Goal: Task Accomplishment & Management: Use online tool/utility

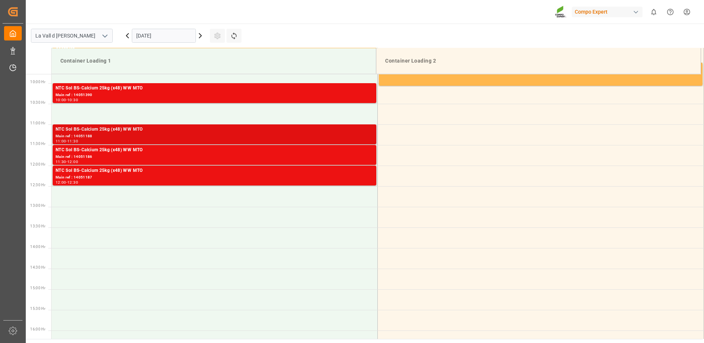
scroll to position [329, 0]
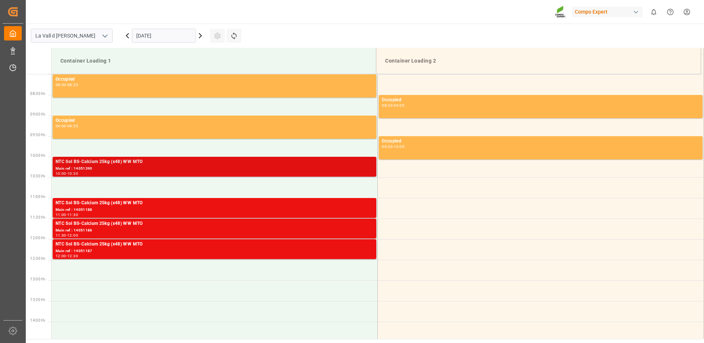
click at [138, 169] on div "Main ref : 14051390" at bounding box center [215, 169] width 318 height 6
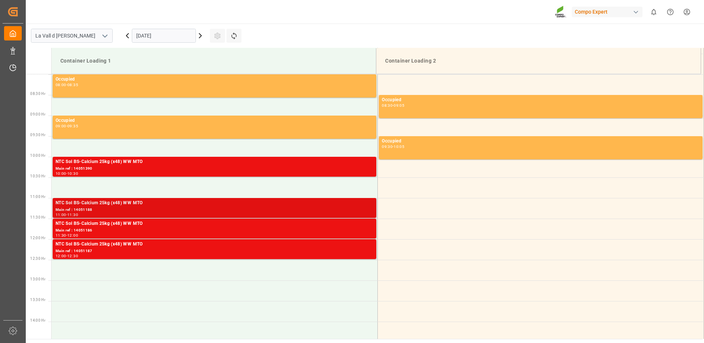
click at [335, 209] on div "Main ref : 14051188" at bounding box center [215, 210] width 318 height 6
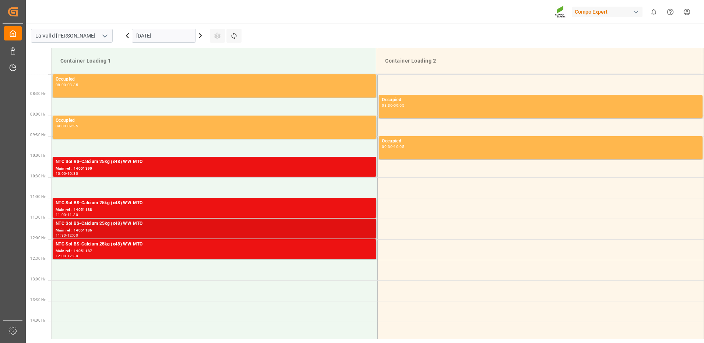
click at [337, 229] on div "Main ref : 14051186" at bounding box center [215, 230] width 318 height 6
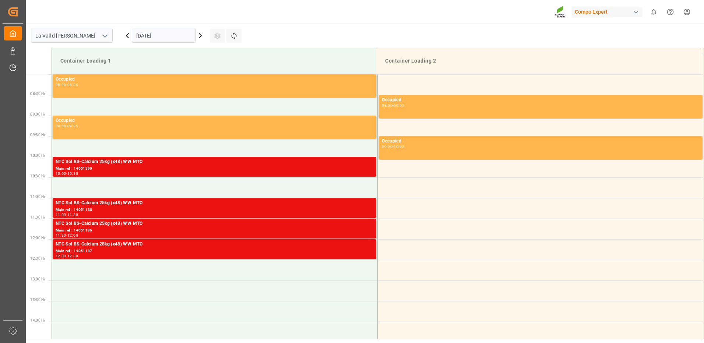
click at [333, 244] on div "NTC Sol BS-Calcium 25kg (x48) WW MTO" at bounding box center [215, 244] width 318 height 7
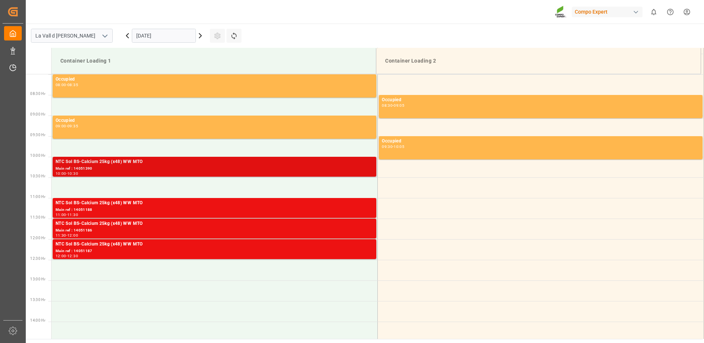
click at [323, 164] on div "NTC Sol BS-Calcium 25kg (x48) WW MTO" at bounding box center [215, 161] width 318 height 7
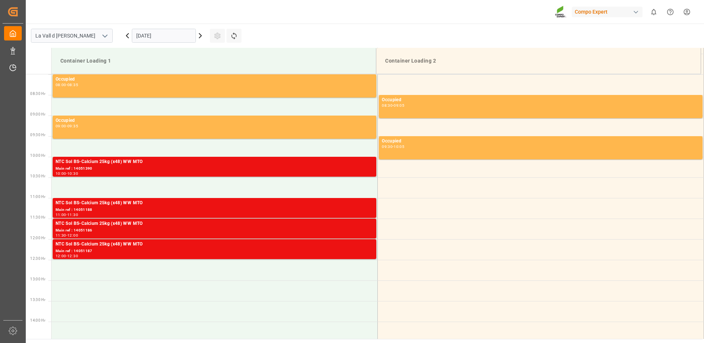
click at [165, 210] on div "Main ref : 14051188" at bounding box center [215, 210] width 318 height 6
click at [330, 231] on div "Main ref : 14051186" at bounding box center [215, 230] width 318 height 6
click at [339, 255] on div "12:00 - 12:30" at bounding box center [215, 256] width 318 height 4
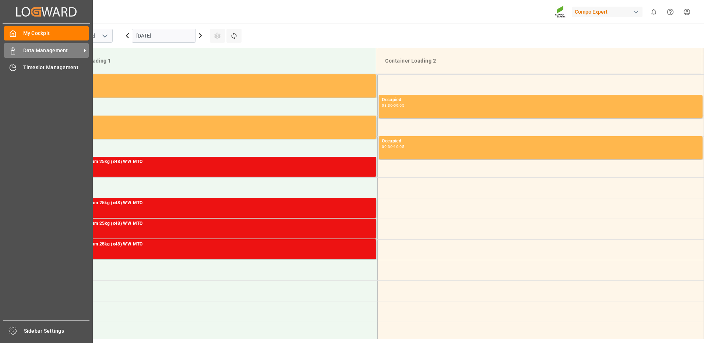
click at [16, 52] on icon at bounding box center [12, 50] width 7 height 7
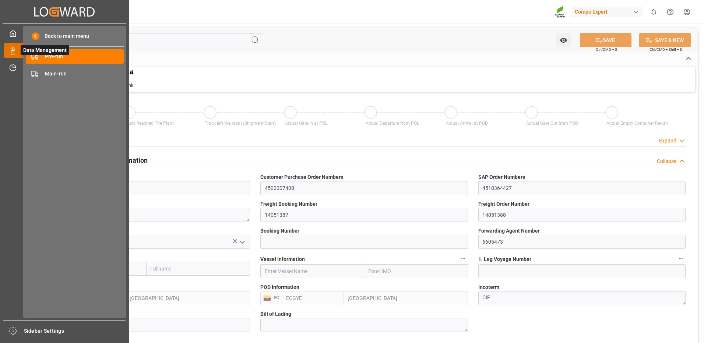
click at [14, 54] on div "Data Management Data Management" at bounding box center [64, 50] width 121 height 14
click at [42, 57] on div "Pre-run Pre-run" at bounding box center [75, 56] width 98 height 14
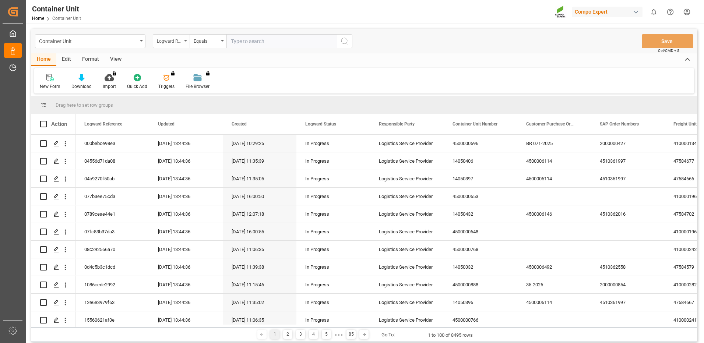
click at [173, 42] on div "Logward Reference" at bounding box center [169, 40] width 25 height 8
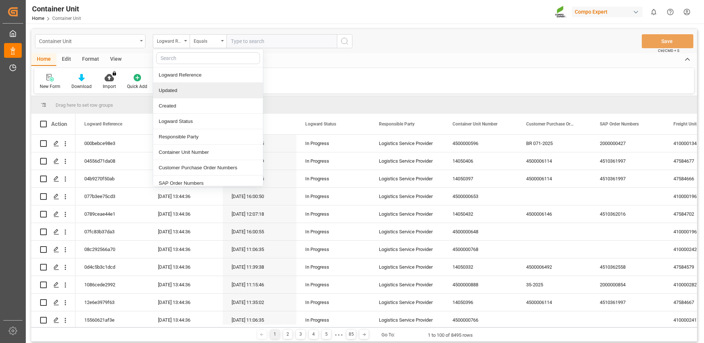
click at [96, 38] on div "Container Unit" at bounding box center [88, 40] width 98 height 9
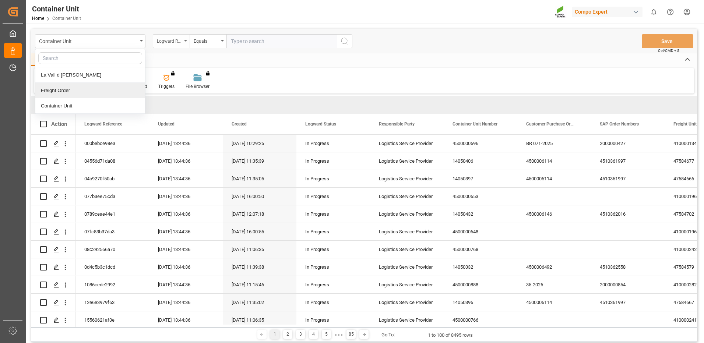
click at [178, 45] on div "Logward Reference" at bounding box center [171, 41] width 37 height 14
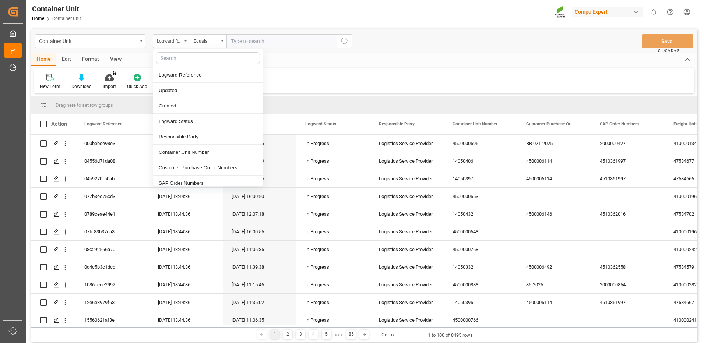
click at [178, 45] on div "Logward Reference" at bounding box center [171, 41] width 37 height 14
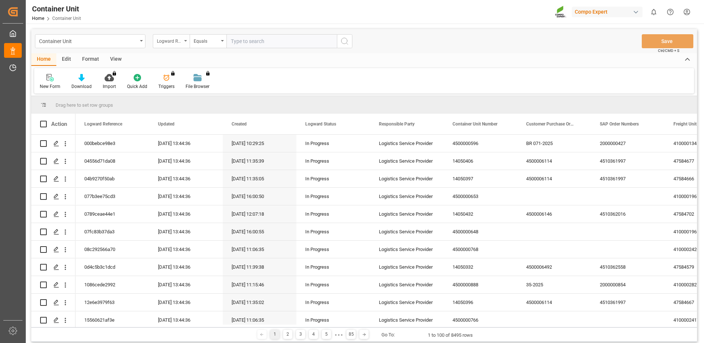
click at [178, 45] on div "Logward Reference" at bounding box center [171, 41] width 37 height 14
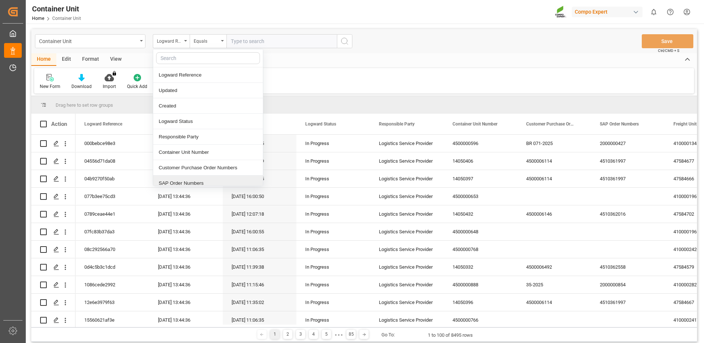
click at [180, 184] on div "SAP Order Numbers" at bounding box center [208, 183] width 110 height 15
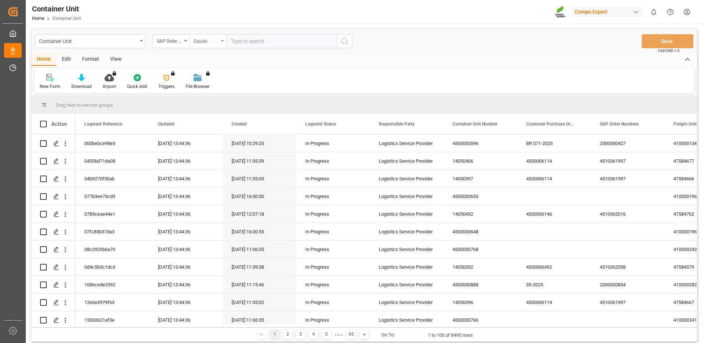
click at [195, 43] on div "Equals" at bounding box center [206, 40] width 25 height 8
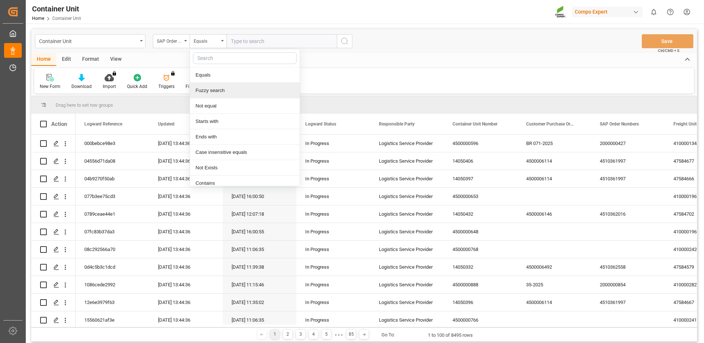
click at [209, 87] on div "Fuzzy search" at bounding box center [245, 90] width 110 height 15
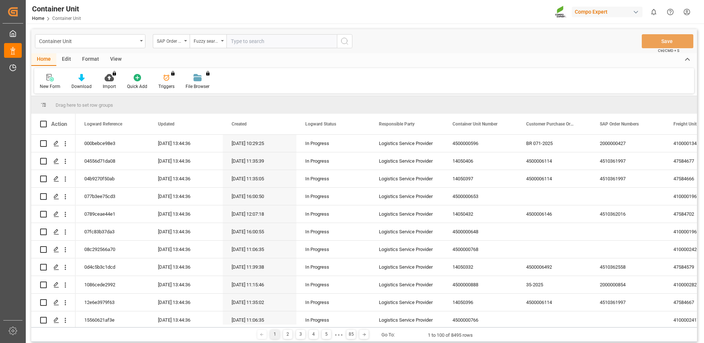
click at [256, 43] on input "text" at bounding box center [281, 41] width 110 height 14
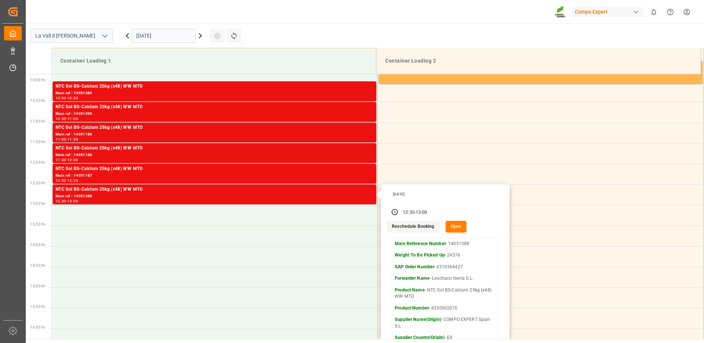
scroll to position [258, 0]
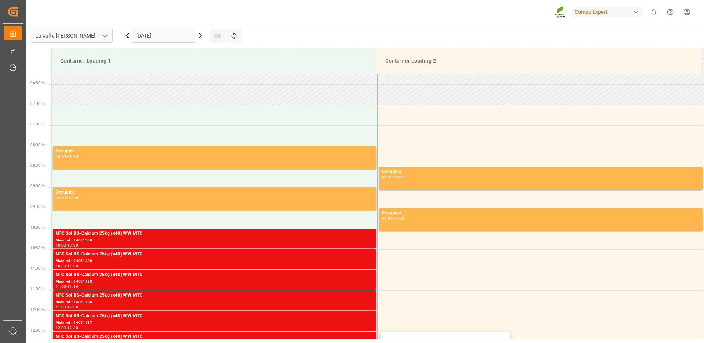
click at [158, 36] on input "[DATE]" at bounding box center [164, 36] width 64 height 14
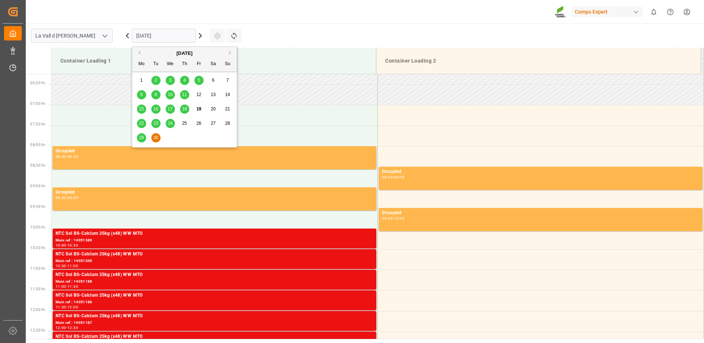
click at [142, 138] on span "29" at bounding box center [141, 137] width 5 height 5
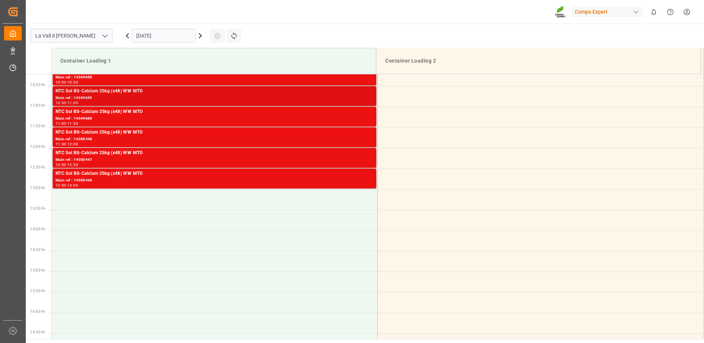
scroll to position [347, 0]
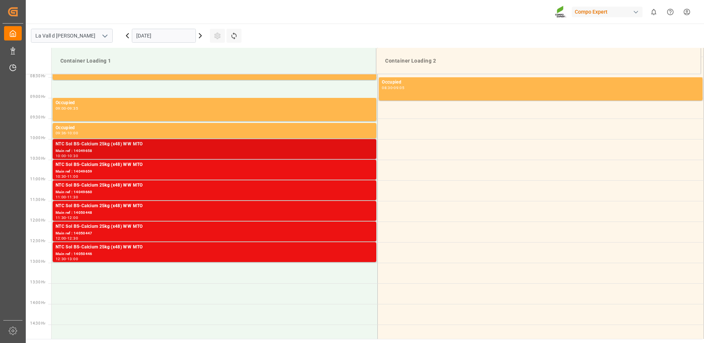
click at [305, 153] on div "Main ref : 14049658" at bounding box center [215, 151] width 318 height 6
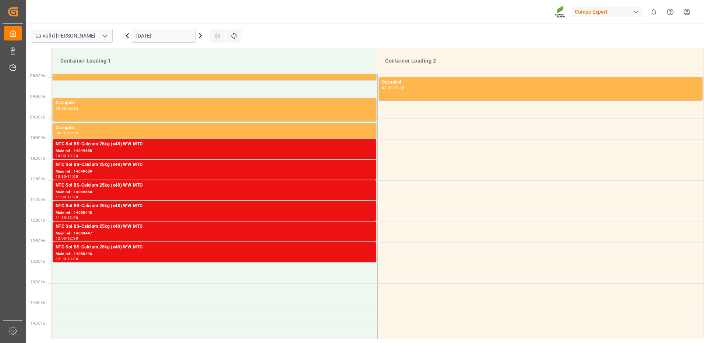
click at [315, 164] on div "NTC Sol BS-Calcium 25kg (x48) WW MTO" at bounding box center [215, 164] width 318 height 7
click at [322, 188] on div "NTC Sol BS-Calcium 25kg (x48) WW MTO" at bounding box center [215, 185] width 318 height 7
click at [333, 215] on div "Main ref : 14050448" at bounding box center [215, 213] width 318 height 6
click at [336, 231] on div "Main ref : 14050447" at bounding box center [215, 233] width 318 height 6
click at [344, 249] on div "NTC Sol BS-Calcium 25kg (x48) WW MTO" at bounding box center [215, 247] width 318 height 7
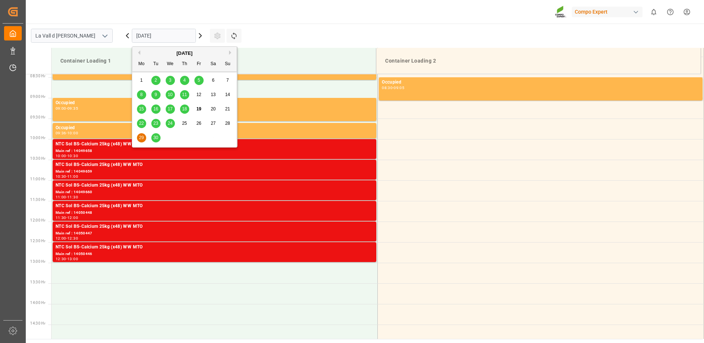
click at [162, 38] on input "29.09.2025" at bounding box center [164, 36] width 64 height 14
click at [155, 139] on span "30" at bounding box center [155, 137] width 5 height 5
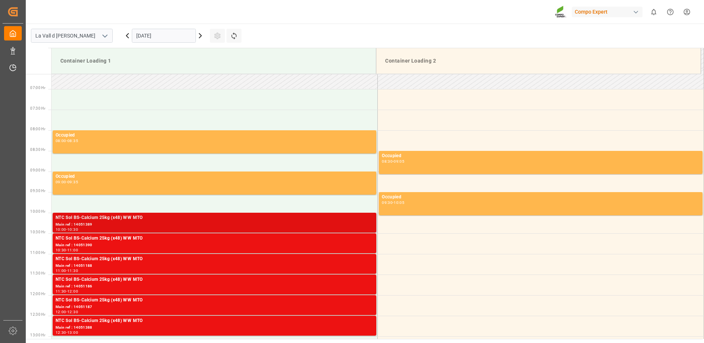
scroll to position [384, 0]
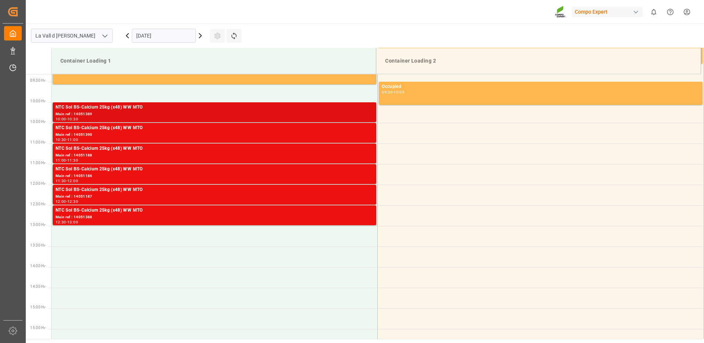
click at [306, 114] on div "Main ref : 14051389" at bounding box center [215, 114] width 318 height 6
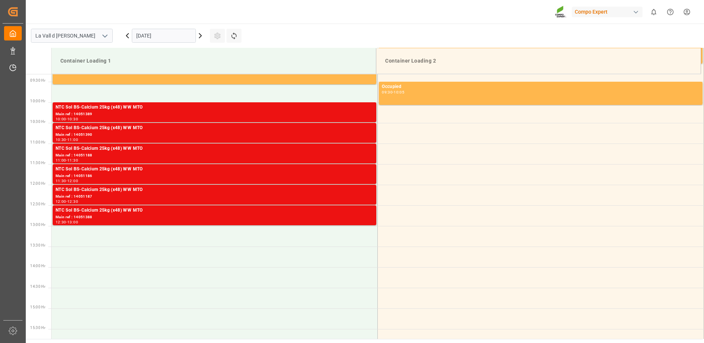
click at [314, 133] on div "Main ref : 14051390" at bounding box center [215, 135] width 318 height 6
click at [318, 152] on div "Main ref : 14051188" at bounding box center [215, 155] width 318 height 6
click at [330, 227] on td at bounding box center [215, 236] width 326 height 21
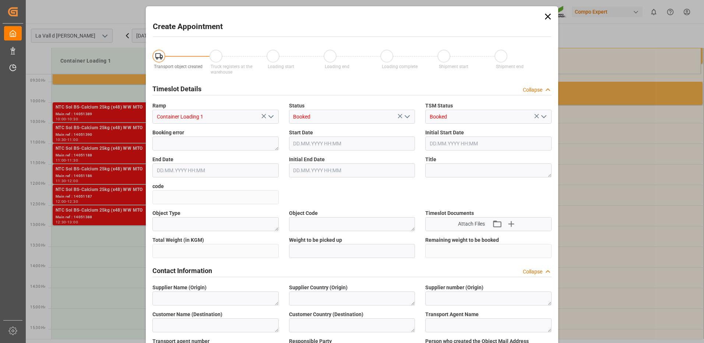
click at [332, 180] on div "Initial End Date" at bounding box center [352, 166] width 137 height 27
type input "30.09.2025 13:00"
type input "30.09.2025 13:30"
click at [549, 19] on icon at bounding box center [548, 17] width 6 height 6
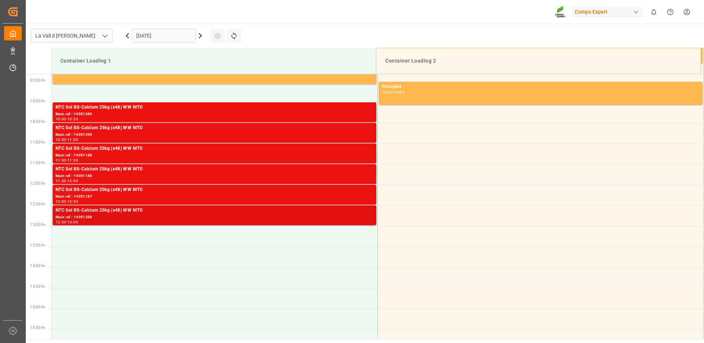
click at [231, 213] on div "NTC Sol BS-Calcium 25kg (x48) WW MTO" at bounding box center [215, 210] width 318 height 7
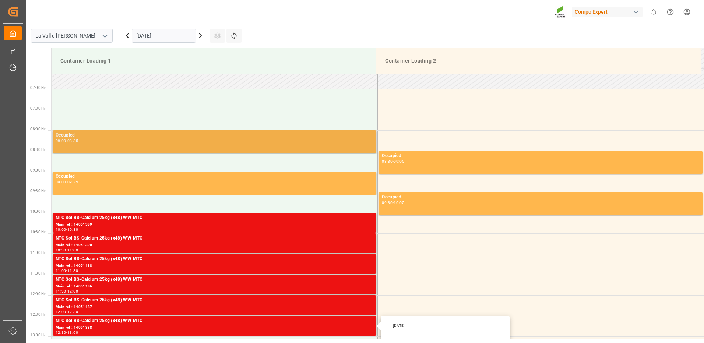
scroll to position [200, 0]
